Goal: Information Seeking & Learning: Learn about a topic

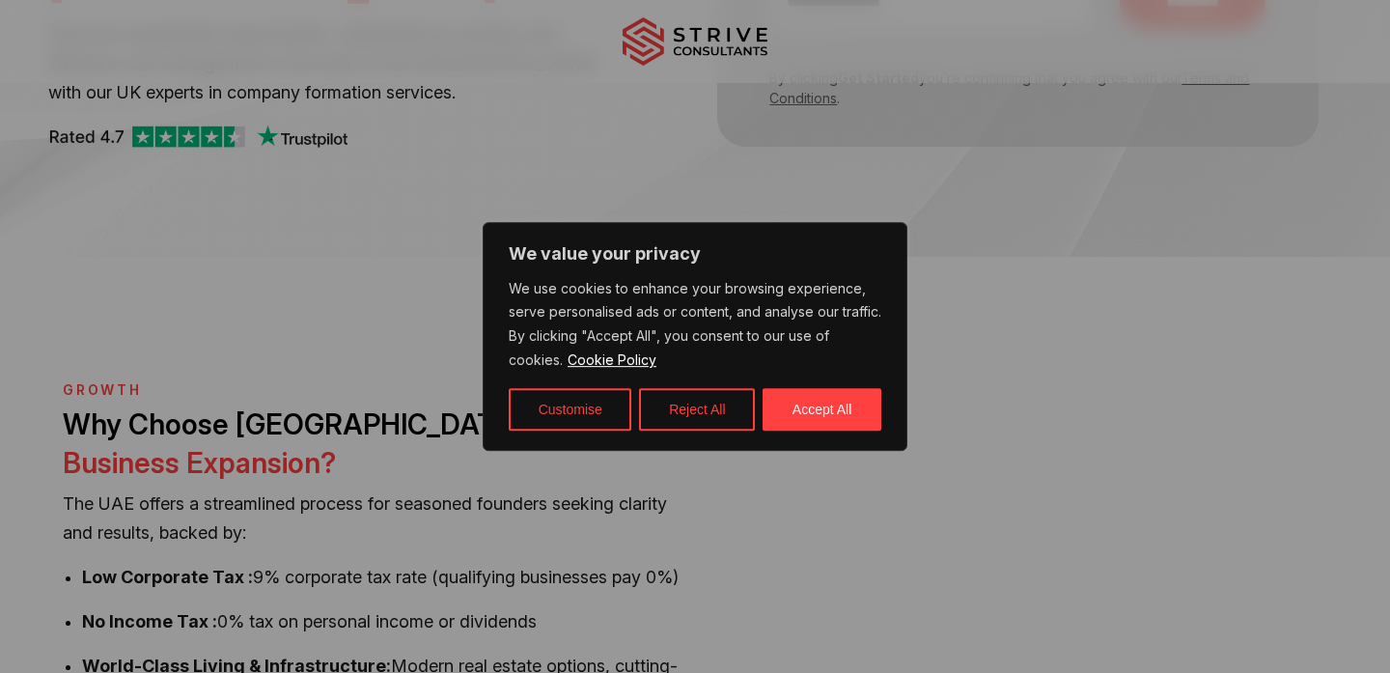
scroll to position [397, 0]
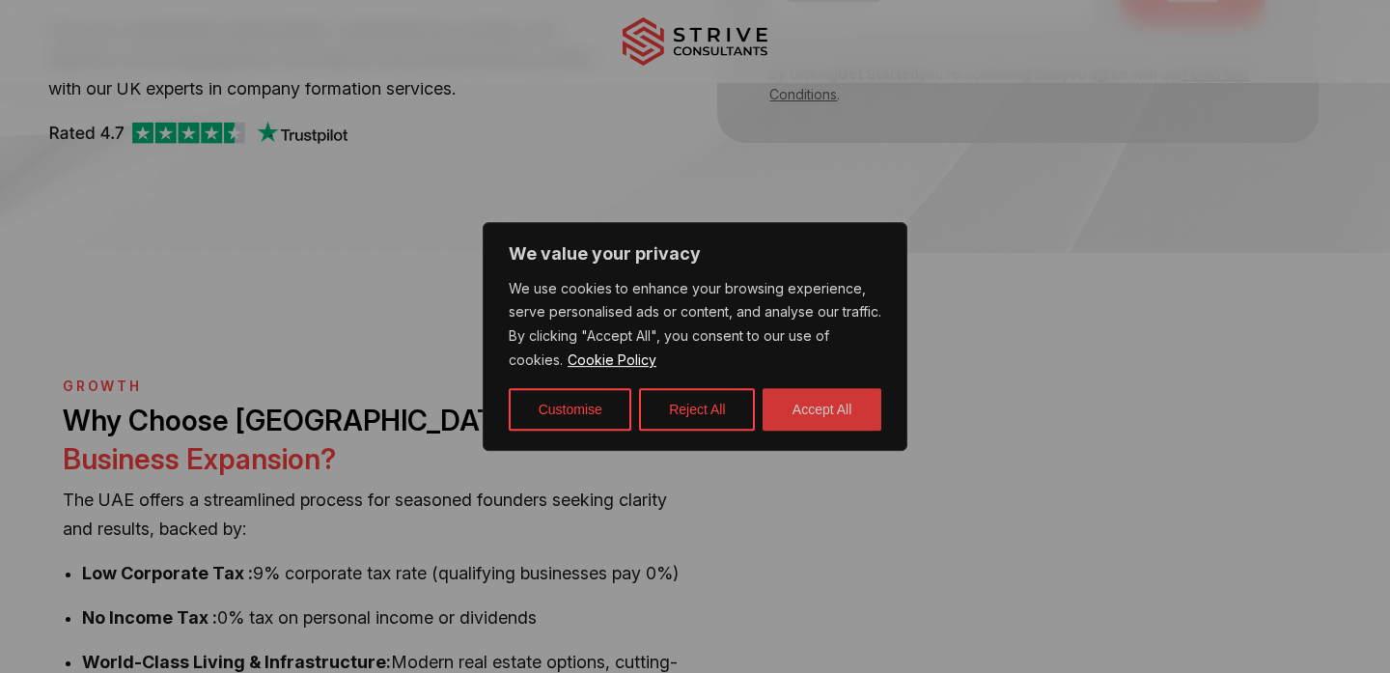
click at [801, 412] on button "Accept All" at bounding box center [821, 409] width 119 height 42
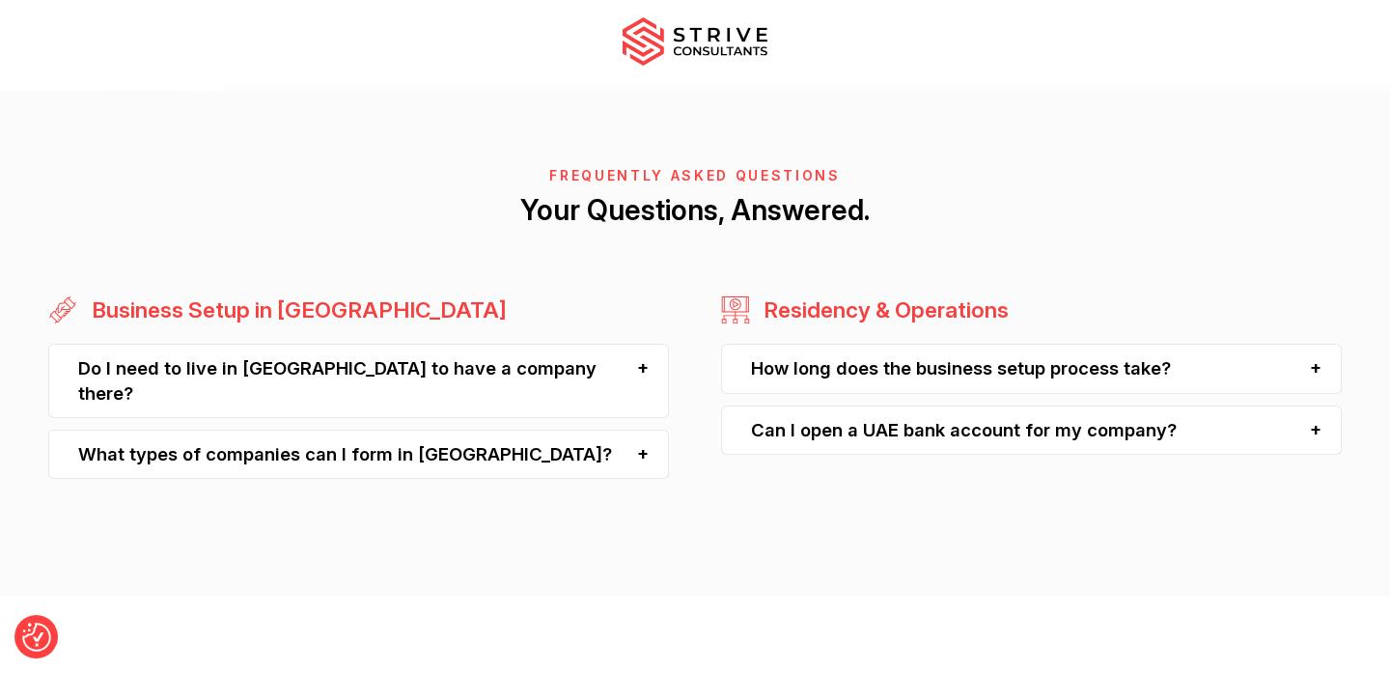
scroll to position [4702, 0]
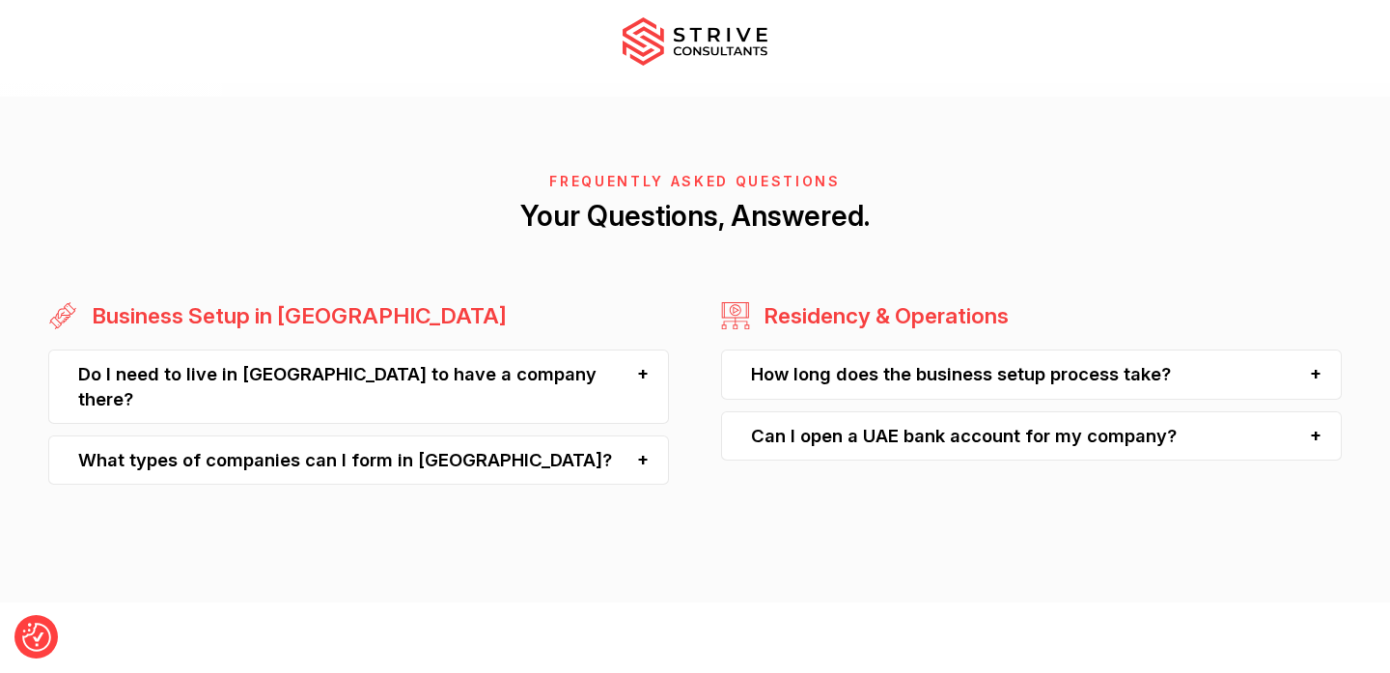
click at [642, 349] on div "Do I need to live in Dubai to have a company there?" at bounding box center [358, 386] width 620 height 74
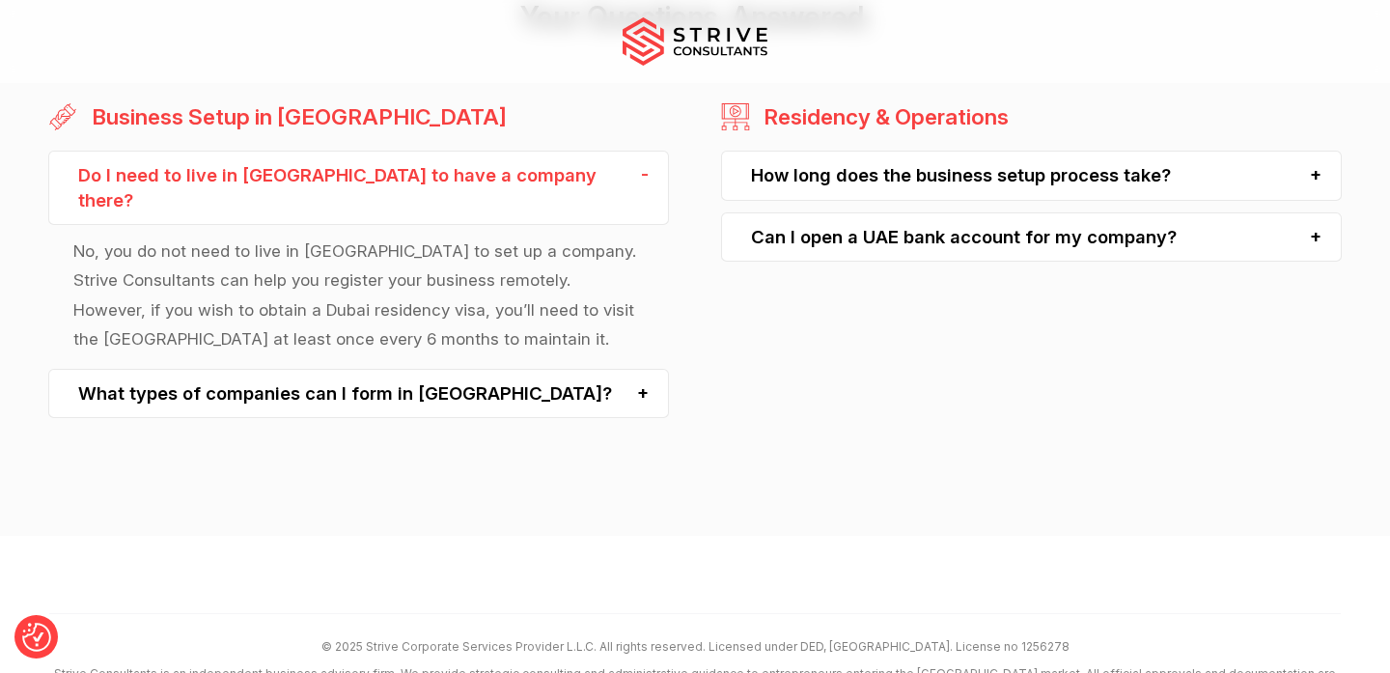
scroll to position [4905, 0]
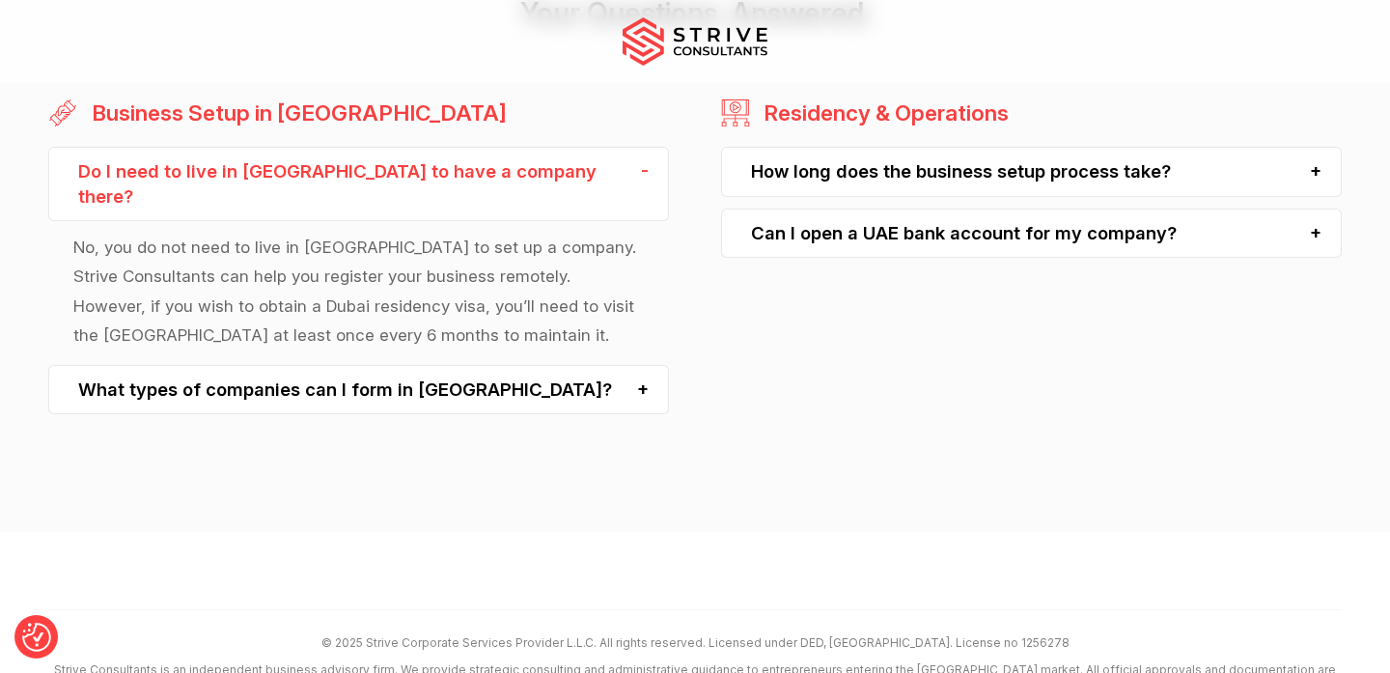
click at [642, 365] on div "What types of companies can I form in Dubai?" at bounding box center [358, 389] width 620 height 49
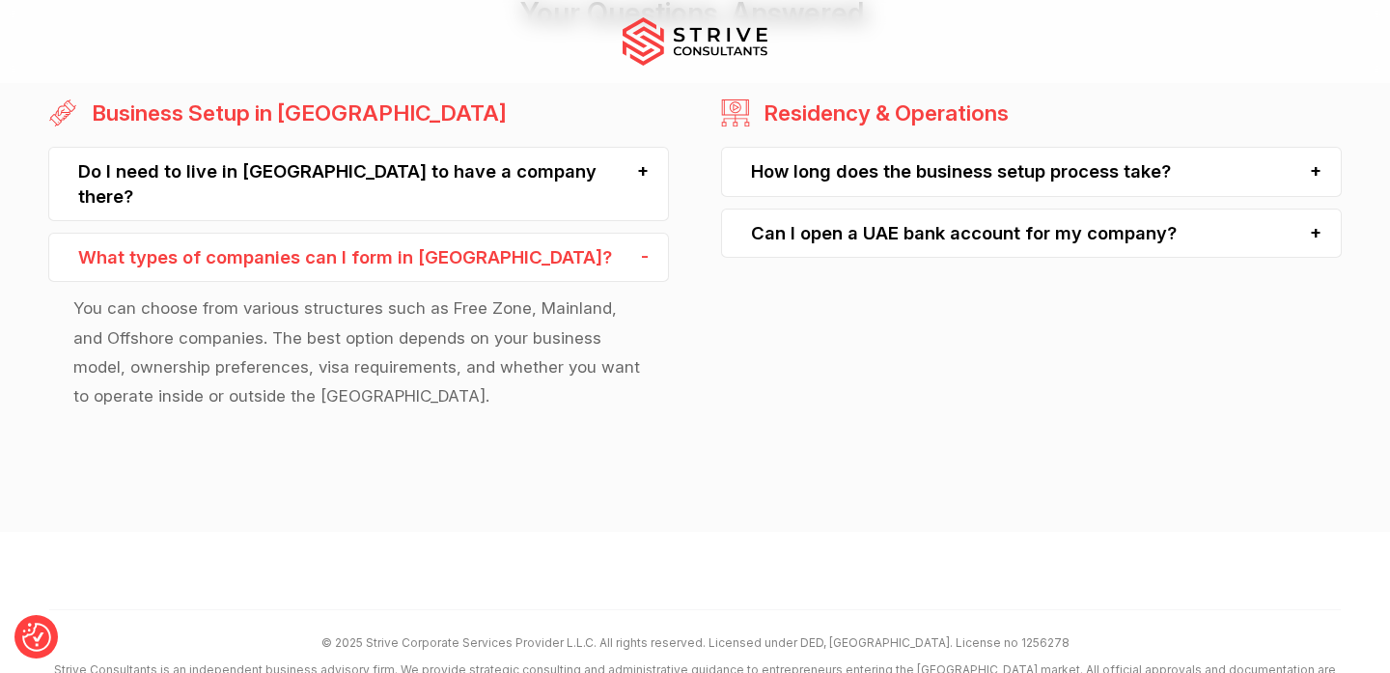
click at [1326, 147] on div "How long does the business setup process take?" at bounding box center [1031, 171] width 620 height 49
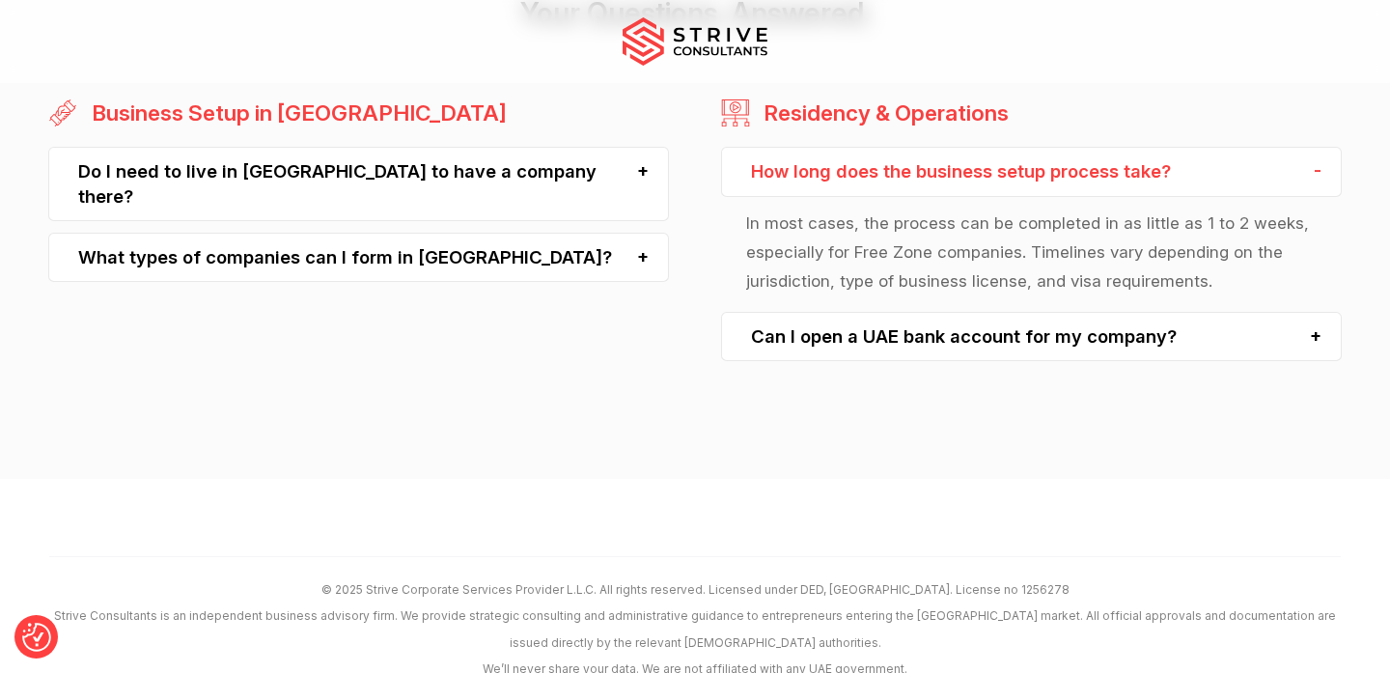
click at [1312, 312] on div "Can I open a UAE bank account for my company?" at bounding box center [1031, 336] width 620 height 49
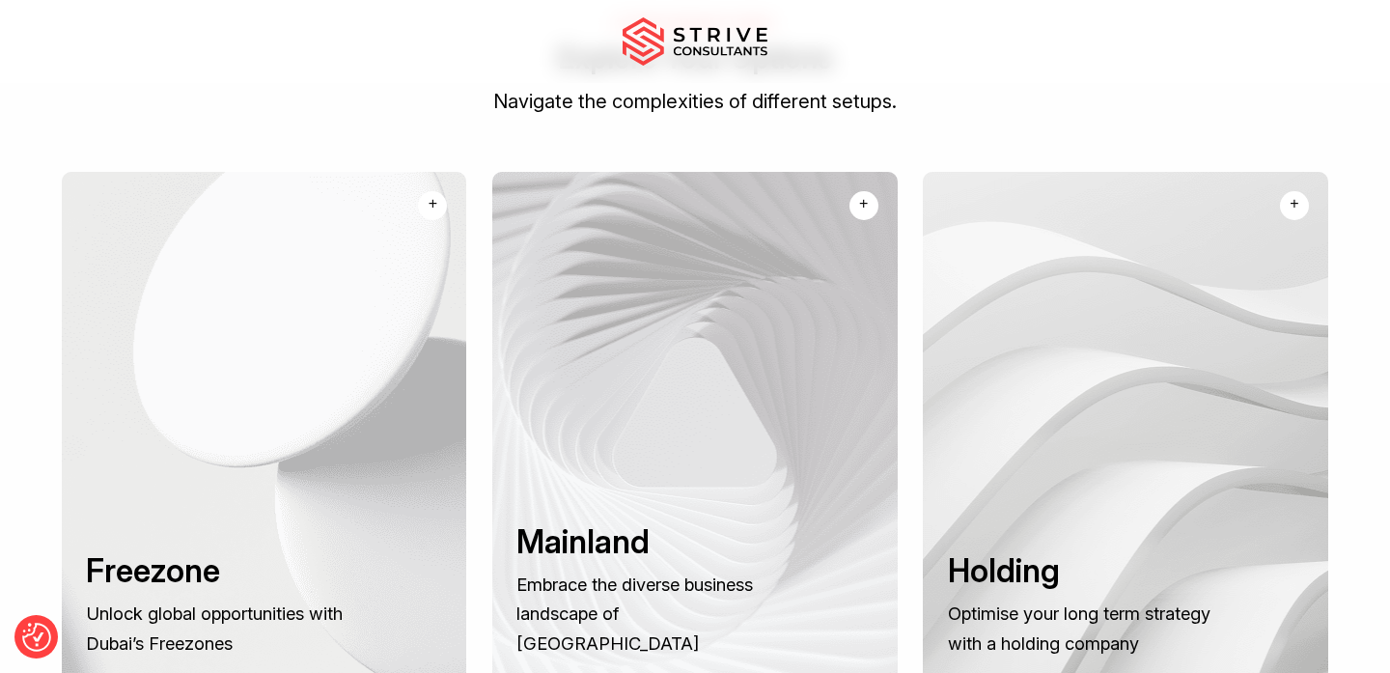
scroll to position [1296, 0]
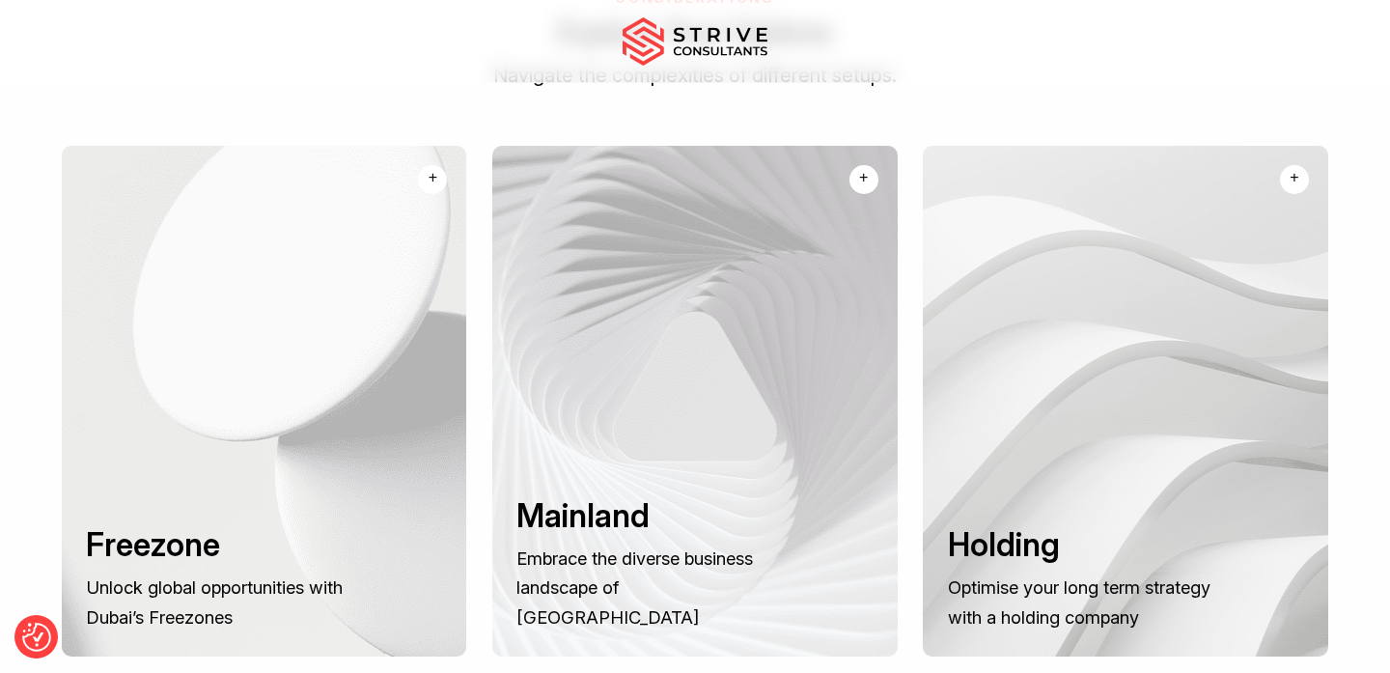
click at [433, 166] on div "+" at bounding box center [432, 177] width 9 height 23
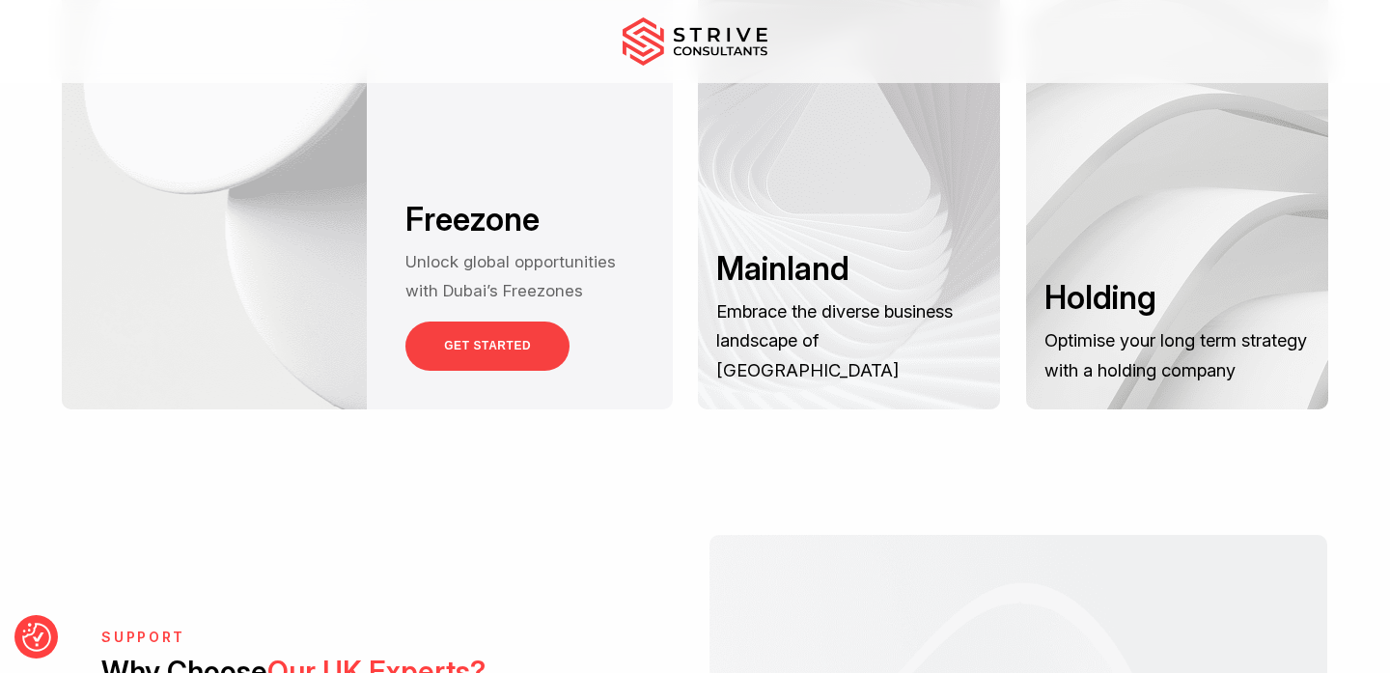
scroll to position [1555, 0]
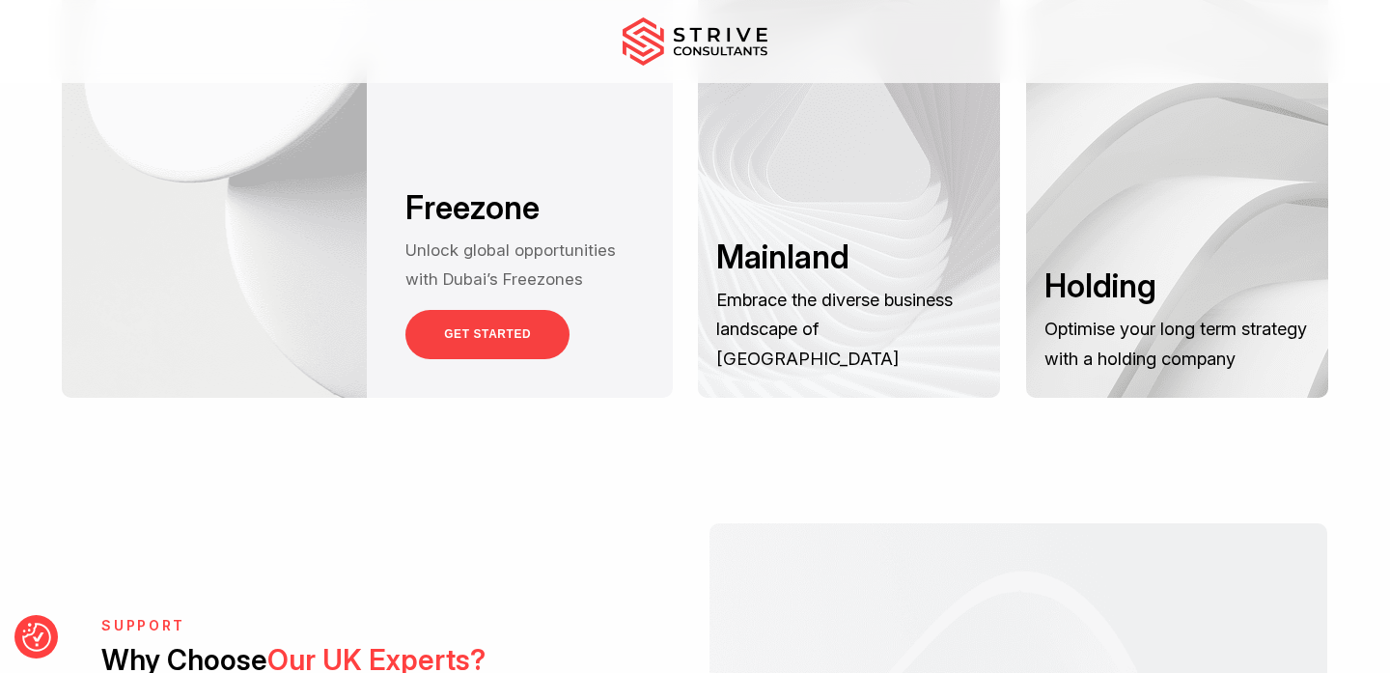
click at [519, 310] on link "GET STARTED" at bounding box center [487, 334] width 164 height 49
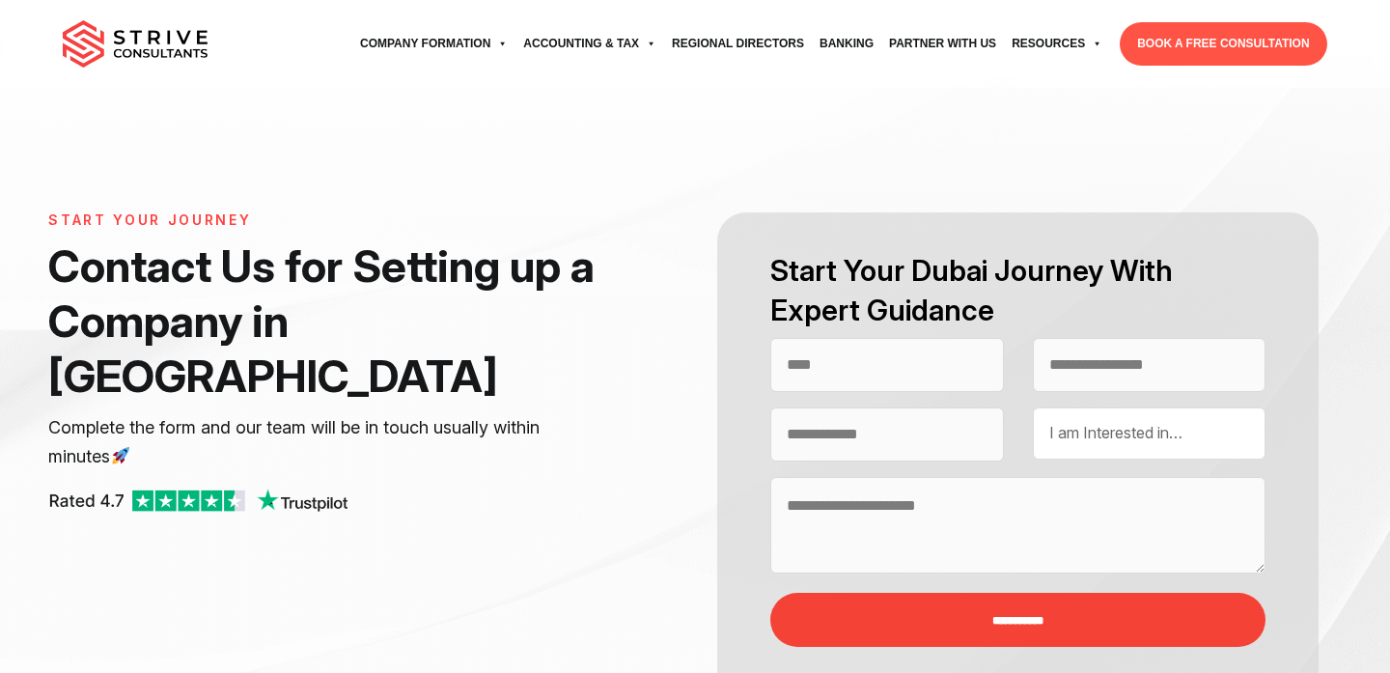
select select "Contact form"
